Goal: Task Accomplishment & Management: Complete application form

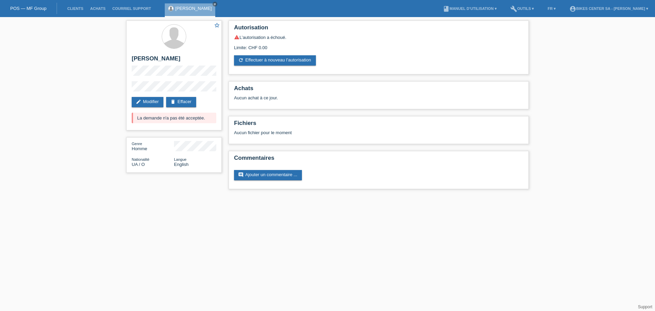
click at [143, 11] on li "Courriel Support" at bounding box center [131, 8] width 45 height 17
click at [77, 10] on link "Clients" at bounding box center [75, 8] width 23 height 4
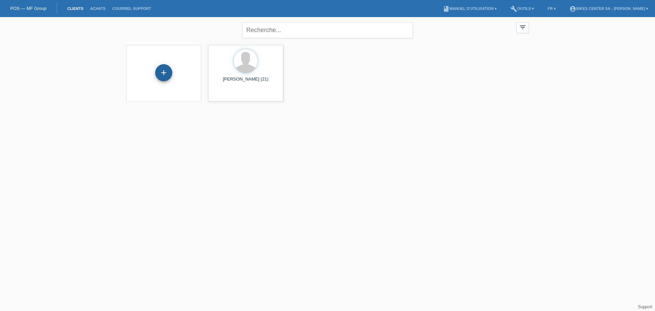
click at [163, 71] on div "+" at bounding box center [163, 72] width 17 height 17
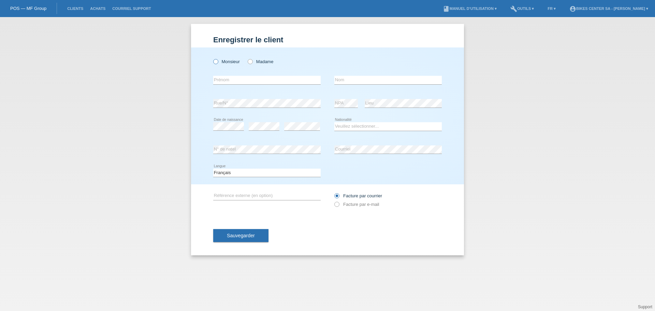
click at [235, 61] on label "Monsieur" at bounding box center [226, 61] width 27 height 5
click at [218, 61] on input "Monsieur" at bounding box center [215, 61] width 4 height 4
radio input "true"
click at [236, 78] on input "text" at bounding box center [266, 80] width 107 height 9
click at [236, 78] on input "vALERII" at bounding box center [266, 80] width 107 height 9
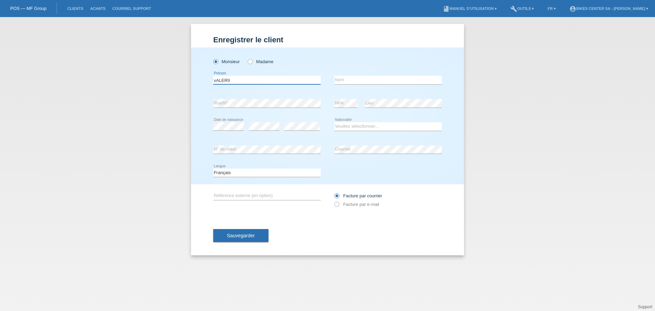
click at [236, 81] on input "vALERII" at bounding box center [266, 80] width 107 height 9
type input "Valerii"
type input "Bobik"
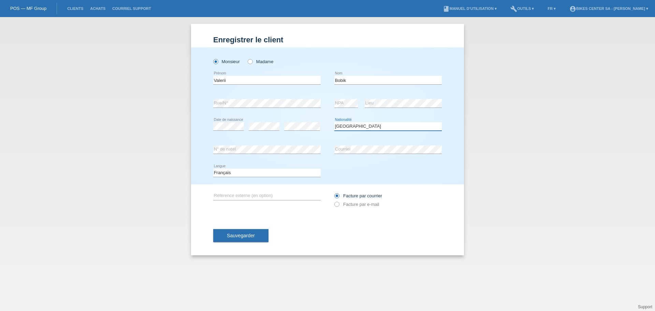
select select "UA"
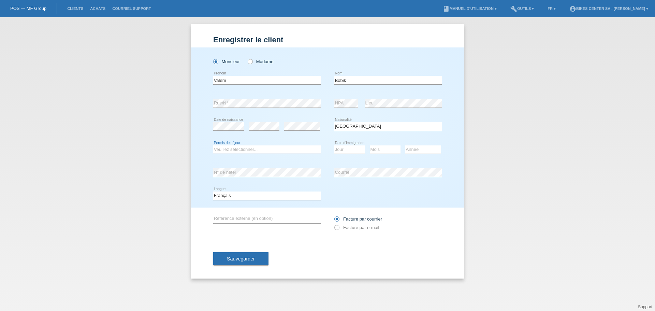
click at [248, 151] on select "Veuillez sélectionner... C B B - Statut de réfugié Autre" at bounding box center [266, 149] width 107 height 8
select select "O"
click at [213, 145] on select "Veuillez sélectionner... C B B - Statut de réfugié Autre" at bounding box center [266, 149] width 107 height 8
click at [339, 151] on select "Jour 01 02 03 04 05 06 07 08 09 10 11" at bounding box center [349, 149] width 31 height 8
select select "03"
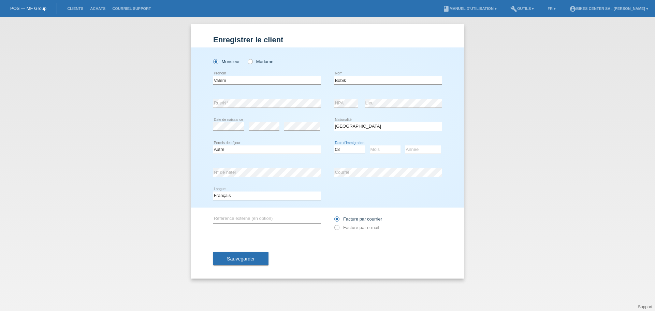
click at [334, 145] on select "Jour 01 02 03 04 05 06 07 08 09 10 11" at bounding box center [349, 149] width 31 height 8
select select "09"
select select "2024"
click at [405, 145] on select "Année 2025 2024 2023 2022 2021 2020 2019 2018 2017 2016 2015 2014 2013 2012 201…" at bounding box center [423, 149] width 36 height 8
click at [280, 197] on select "Deutsch Français Italiano English" at bounding box center [266, 195] width 107 height 8
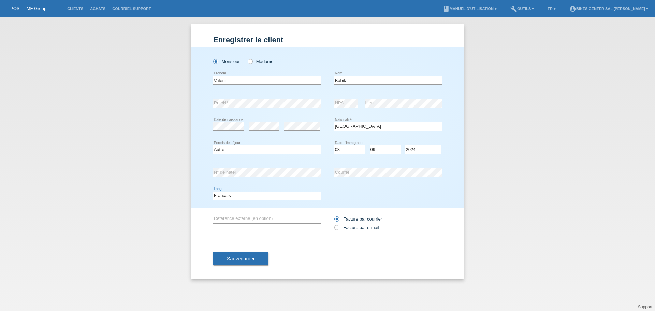
click at [280, 196] on select "Deutsch Français Italiano English" at bounding box center [266, 195] width 107 height 8
select select "en"
click at [213, 191] on select "Deutsch Français Italiano English" at bounding box center [266, 195] width 107 height 8
click at [241, 264] on button "Sauvegarder" at bounding box center [240, 258] width 55 height 13
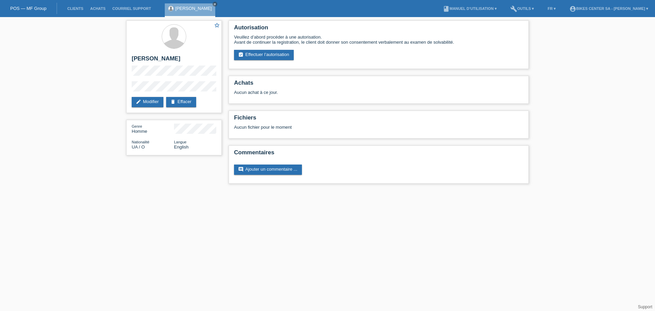
drag, startPoint x: 0, startPoint y: 0, endPoint x: 354, endPoint y: 224, distance: 418.9
click at [354, 190] on html "POS — MF Group Clients Achats Courriel Support Valerii Bobik close menu" at bounding box center [327, 95] width 655 height 190
click at [146, 102] on link "edit Modifier" at bounding box center [148, 102] width 32 height 10
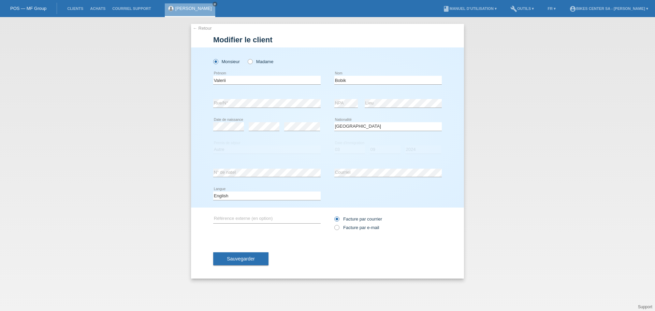
select select "UA"
select select "O"
select select "03"
select select "09"
select select "2024"
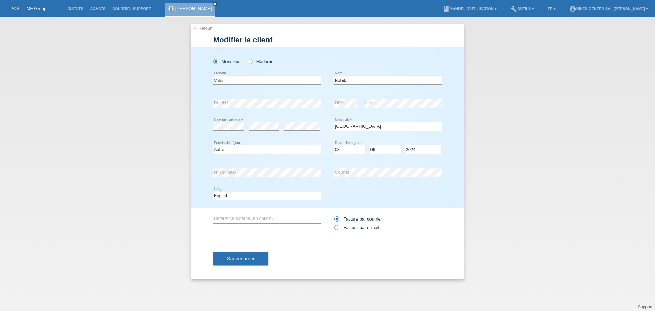
click at [333, 224] on icon at bounding box center [333, 224] width 0 height 0
click at [338, 227] on input "Facture par e-mail" at bounding box center [336, 229] width 4 height 9
radio input "true"
click at [260, 254] on button "Sauvegarder" at bounding box center [240, 258] width 55 height 13
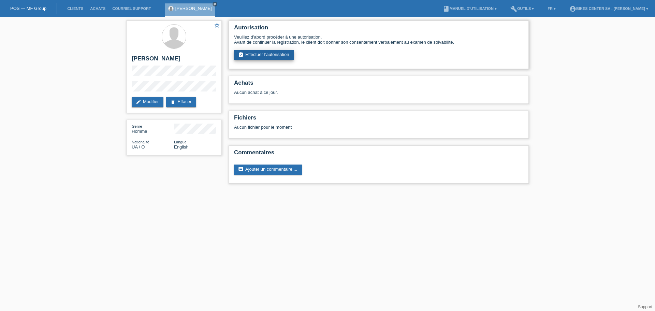
click at [265, 54] on link "assignment_turned_in Effectuer l’autorisation" at bounding box center [264, 55] width 60 height 10
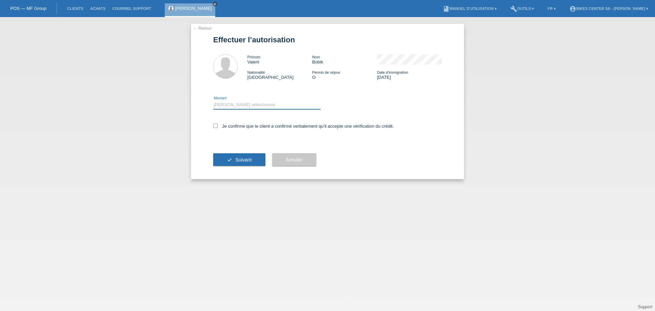
click at [275, 102] on select "Veuillez sélectionner CHF 1.00 - CHF 499.00 CHF 500.00 - CHF 1'999.00 CHF 2'000…" at bounding box center [266, 105] width 107 height 8
select select "2"
click at [213, 101] on select "Veuillez sélectionner CHF 1.00 - CHF 499.00 CHF 500.00 - CHF 1'999.00 CHF 2'000…" at bounding box center [266, 105] width 107 height 8
click at [217, 125] on icon at bounding box center [215, 125] width 4 height 4
click at [217, 125] on input "Je confirme que le client a confirmé verbalement qu'il accepte une vérification…" at bounding box center [215, 125] width 4 height 4
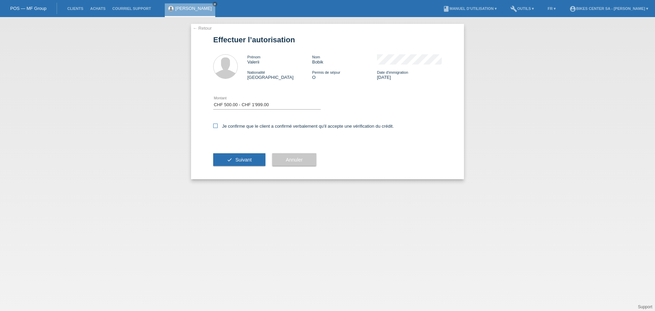
checkbox input "true"
click at [244, 164] on button "check Suivant" at bounding box center [239, 159] width 52 height 13
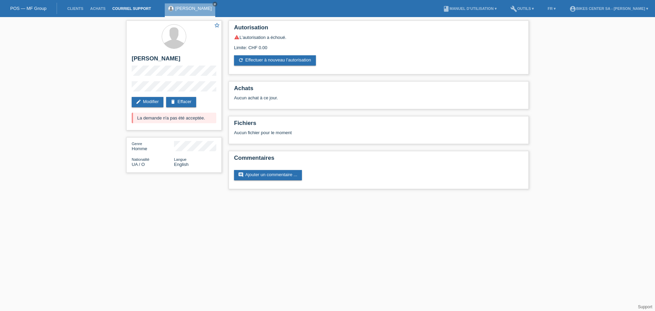
click at [140, 10] on link "Courriel Support" at bounding box center [131, 8] width 45 height 4
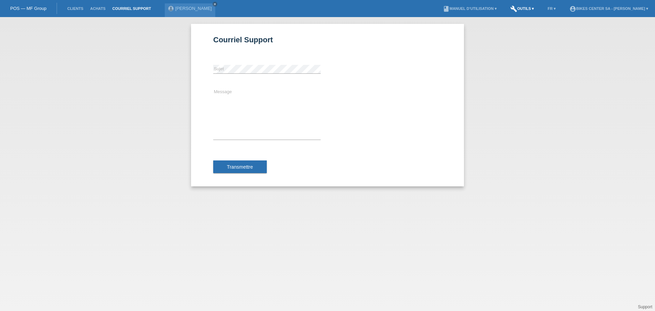
click at [520, 10] on link "build Outils ▾" at bounding box center [522, 8] width 30 height 4
click at [486, 8] on link "book Manuel d’utilisation ▾" at bounding box center [469, 8] width 61 height 4
click at [42, 10] on link "POS — MF Group" at bounding box center [28, 8] width 36 height 5
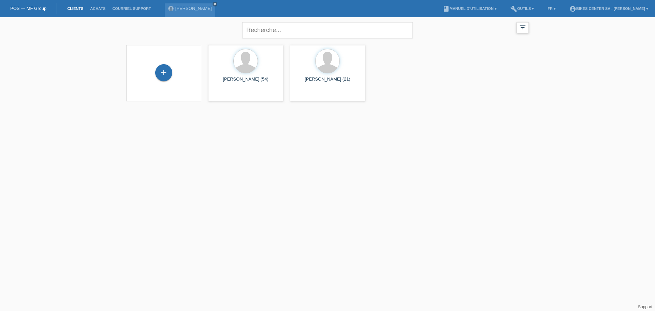
click at [520, 23] on div "filter_list" at bounding box center [522, 27] width 12 height 11
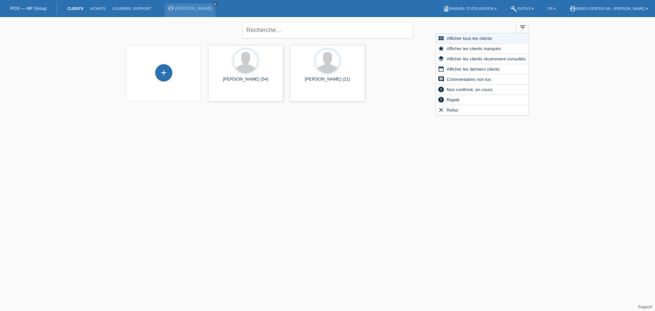
click at [425, 110] on html "POS — MF Group Clients Achats Courriel Support [PERSON_NAME] close menu" at bounding box center [327, 55] width 655 height 110
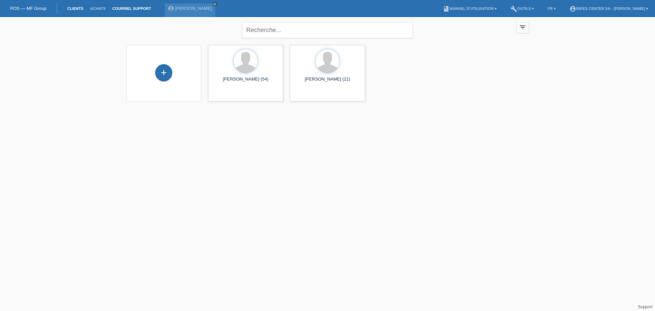
click at [126, 8] on link "Courriel Support" at bounding box center [131, 8] width 45 height 4
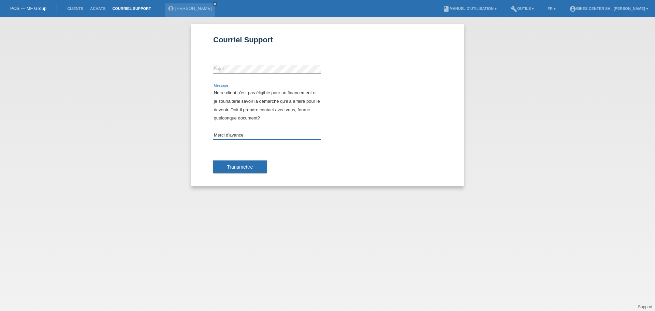
scroll to position [23, 0]
type textarea "Bonjour, Notre client n'est pas éligible pour un financement et je souhaiterai …"
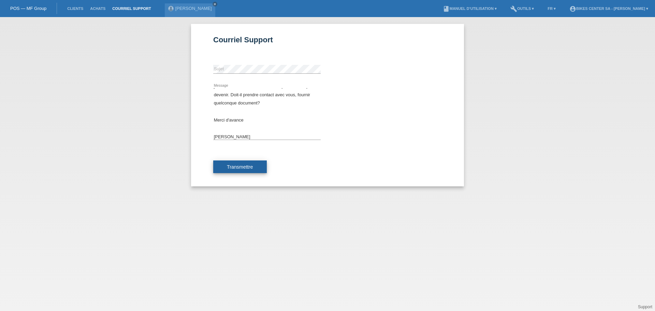
click at [249, 161] on button "Transmettre" at bounding box center [240, 166] width 54 height 13
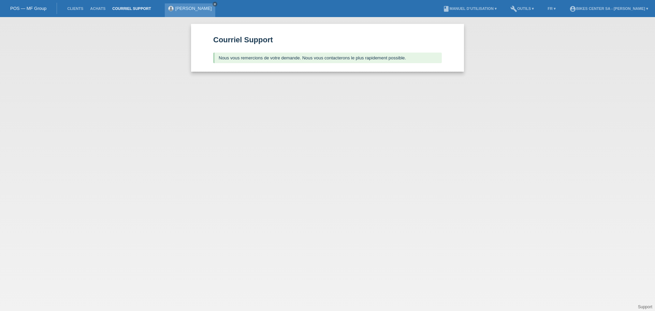
click at [212, 2] on link "close" at bounding box center [214, 4] width 5 height 5
click at [71, 10] on link "Clients" at bounding box center [75, 8] width 23 height 4
